Goal: Task Accomplishment & Management: Use online tool/utility

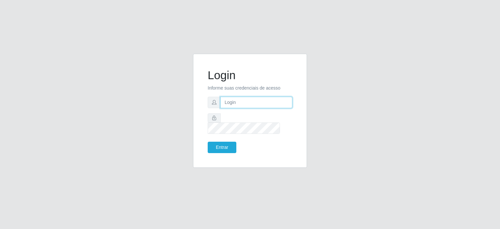
click at [241, 108] on input "text" at bounding box center [256, 102] width 72 height 11
type input "[EMAIL_ADDRESS][PERSON_NAME][DOMAIN_NAME]"
click at [208, 142] on button "Entrar" at bounding box center [222, 147] width 29 height 11
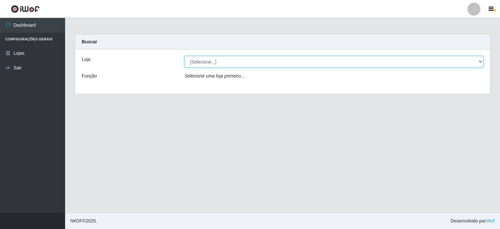
drag, startPoint x: 482, startPoint y: 61, endPoint x: 475, endPoint y: 64, distance: 7.0
click at [482, 61] on select "[Selecione...] Corte Fácil - Unidade Planalto" at bounding box center [334, 61] width 299 height 11
select select "202"
click at [185, 56] on select "[Selecione...] Corte Fácil - Unidade Planalto" at bounding box center [334, 61] width 299 height 11
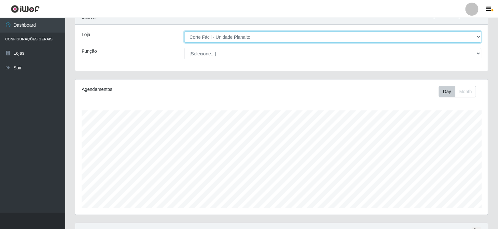
scroll to position [86, 0]
